Goal: Obtain resource: Download file/media

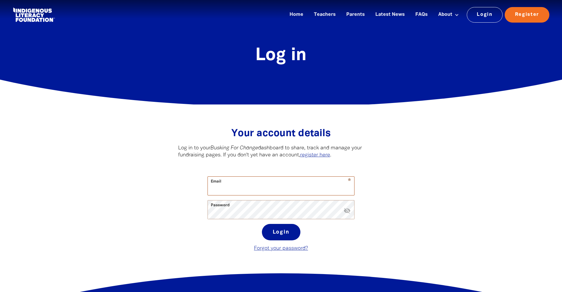
click at [329, 188] on input "Email" at bounding box center [281, 186] width 146 height 19
type input "[PERSON_NAME][EMAIL_ADDRESS][PERSON_NAME][DOMAIN_NAME]"
click at [262, 224] on button "Login" at bounding box center [281, 232] width 39 height 16
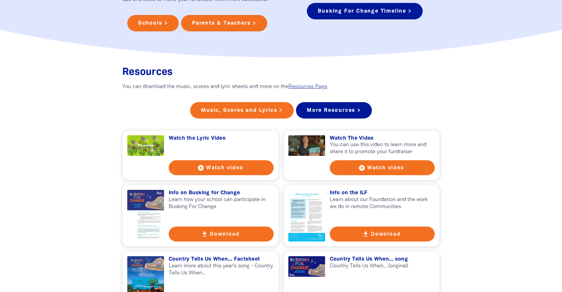
scroll to position [468, 0]
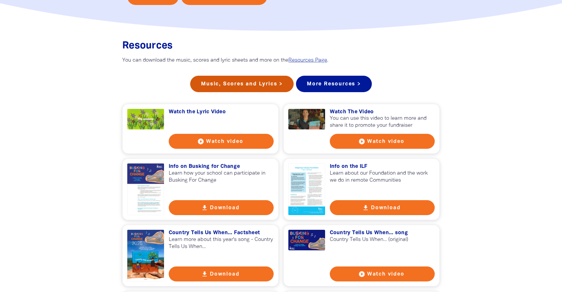
click at [225, 89] on link "Music, Scores and Lyrics >" at bounding box center [241, 84] width 103 height 16
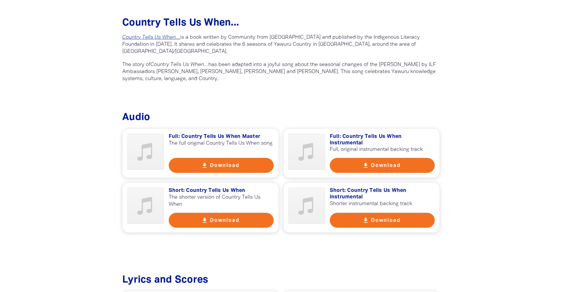
scroll to position [225, 0]
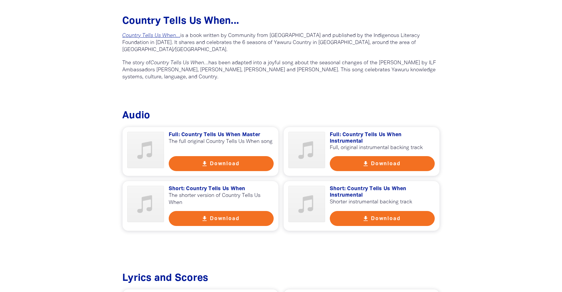
click at [380, 165] on button "get_app Download" at bounding box center [382, 163] width 105 height 15
